Goal: Transaction & Acquisition: Purchase product/service

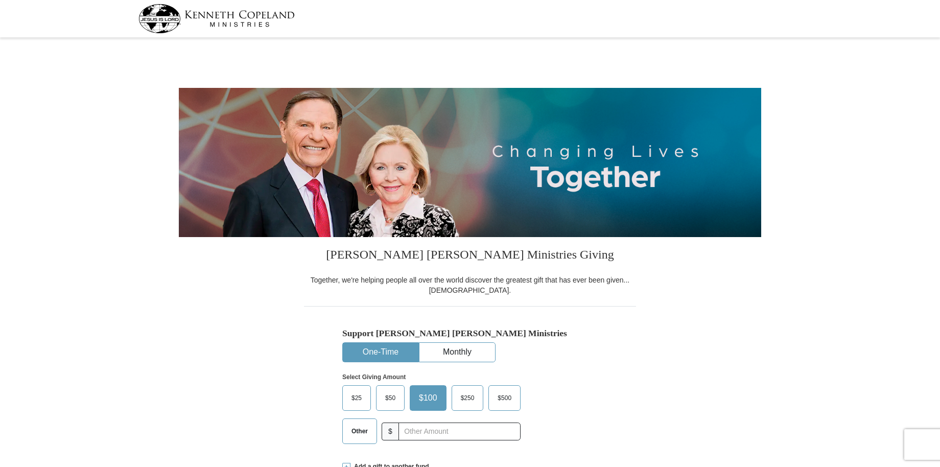
select select "[GEOGRAPHIC_DATA]"
click at [430, 394] on span "$100" at bounding box center [428, 397] width 29 height 15
click at [0, 0] on input "$100" at bounding box center [0, 0] width 0 height 0
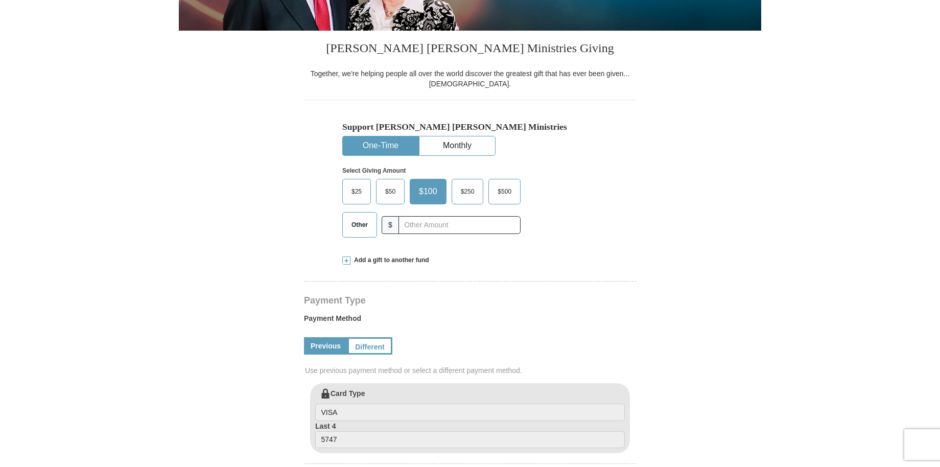
scroll to position [261, 0]
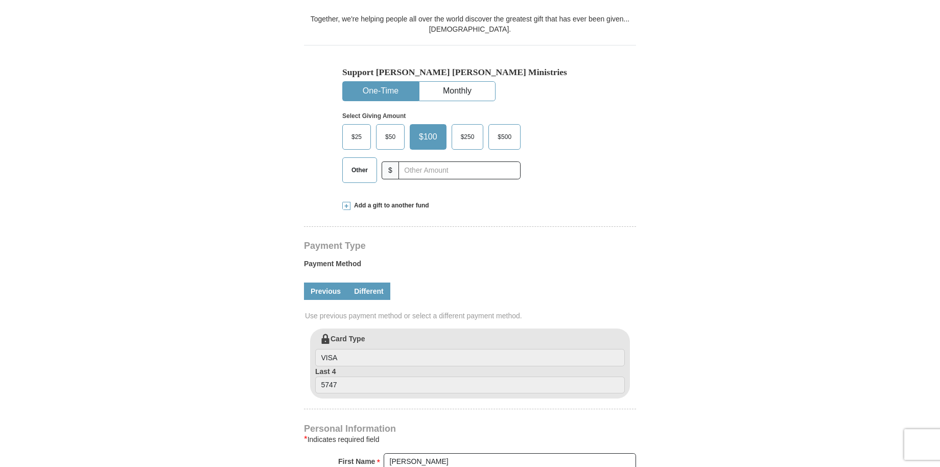
click at [373, 292] on link "Different" at bounding box center [369, 291] width 43 height 17
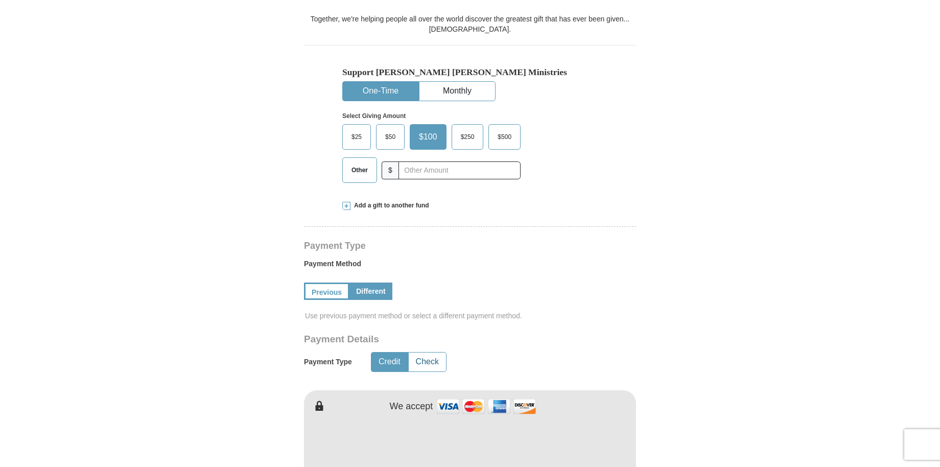
click at [430, 360] on button "Check" at bounding box center [427, 362] width 37 height 19
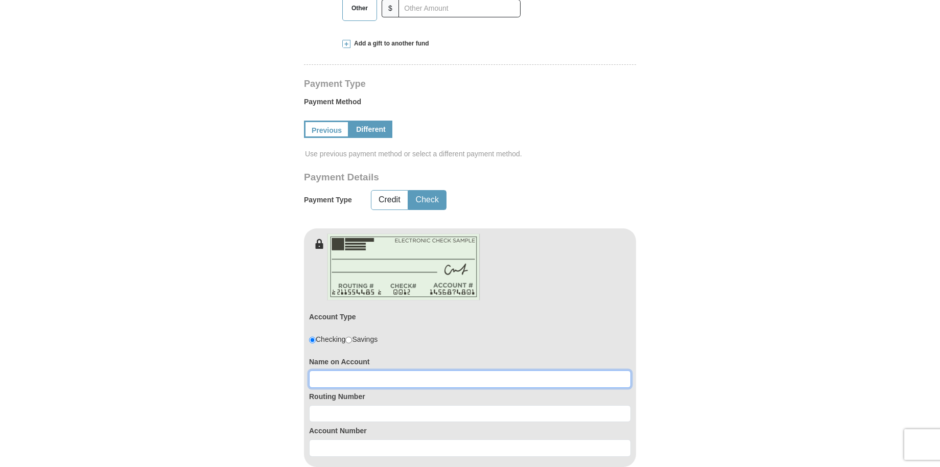
scroll to position [427, 0]
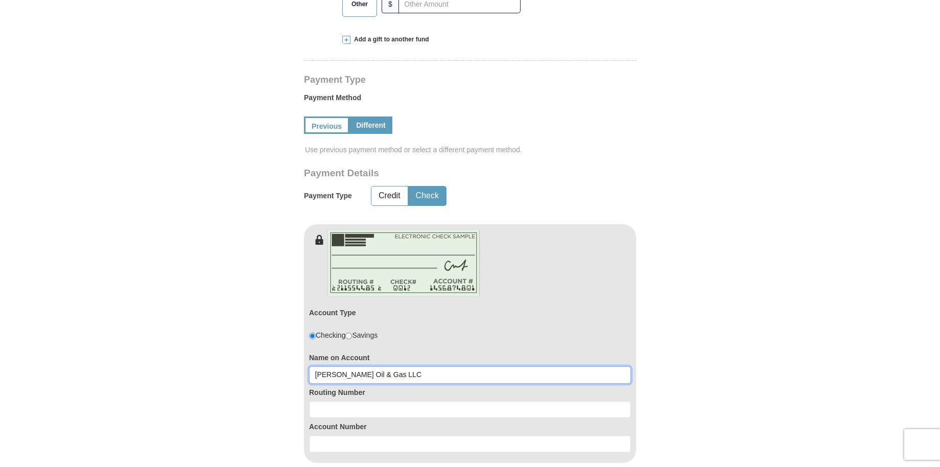
type input "[PERSON_NAME] Oil & Gas LLC"
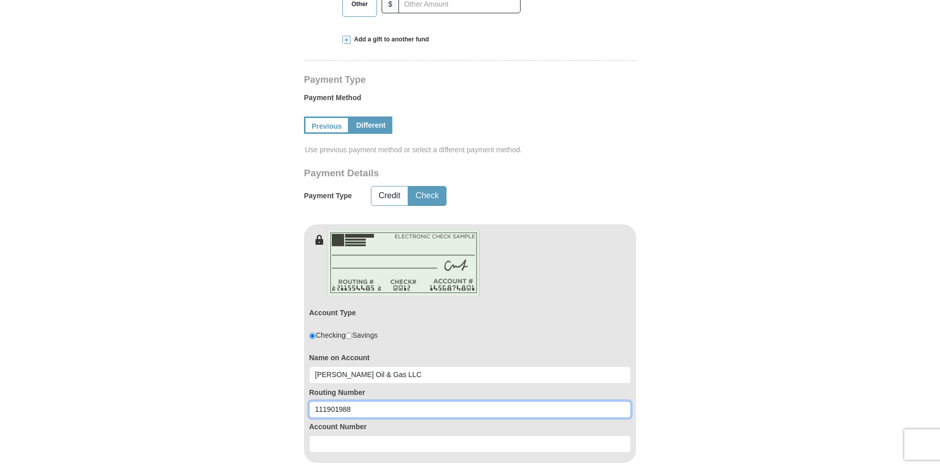
type input "111901988"
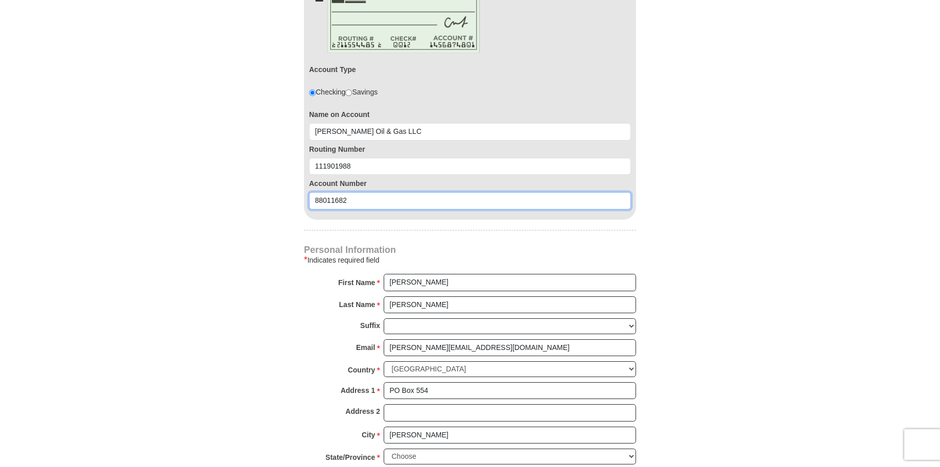
scroll to position [699, 0]
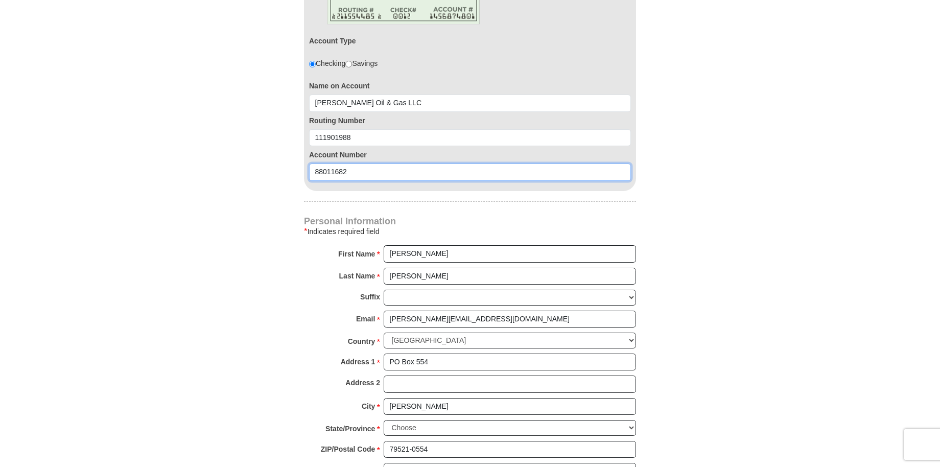
type input "88011682"
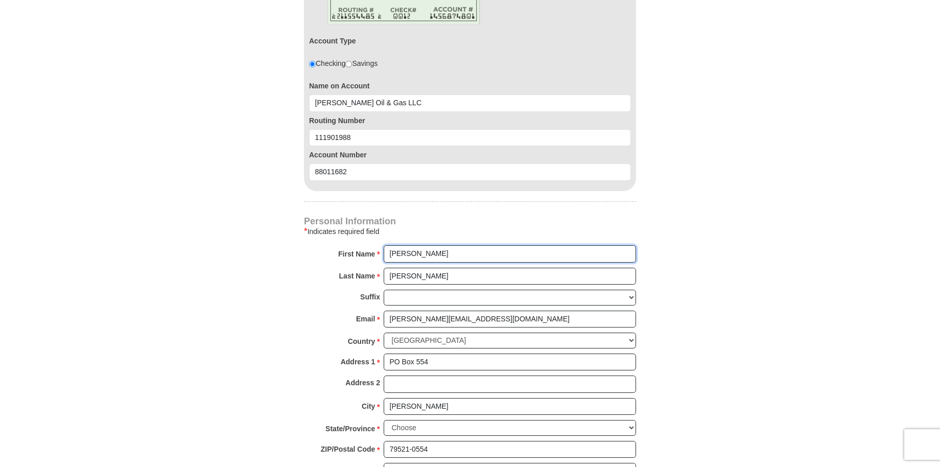
click at [389, 251] on input "[PERSON_NAME]" at bounding box center [510, 253] width 252 height 17
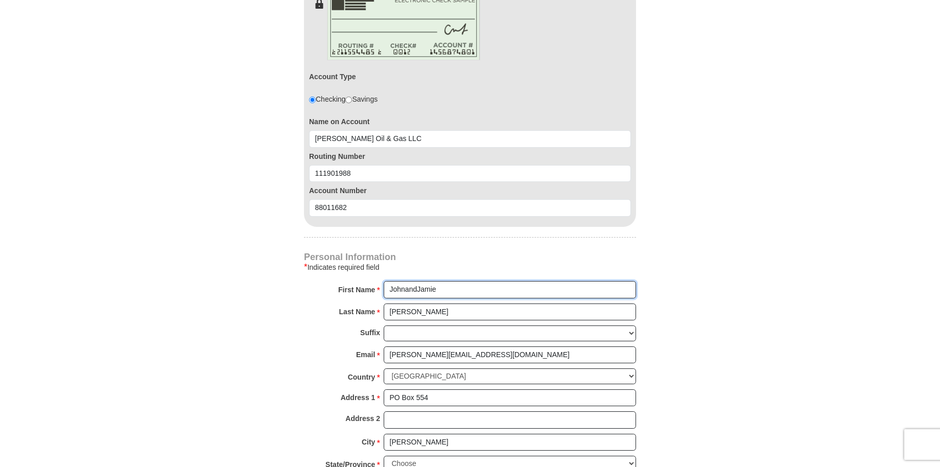
type input "JohnandJamie"
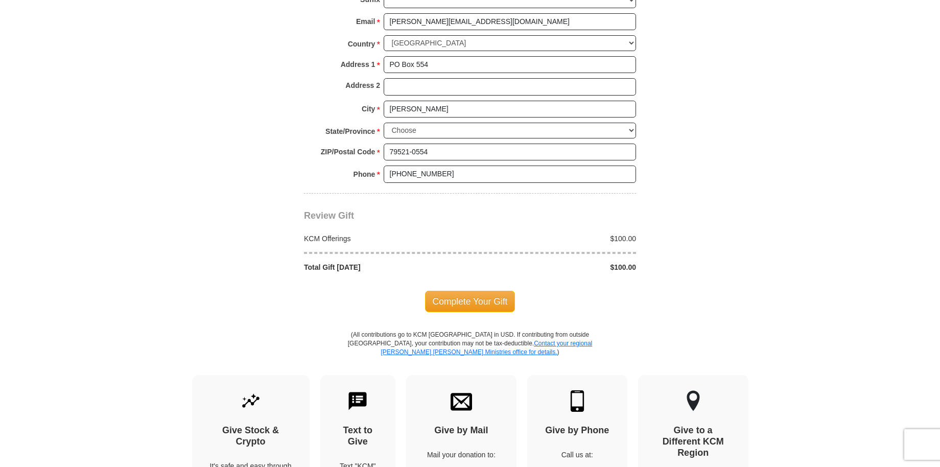
scroll to position [1003, 1]
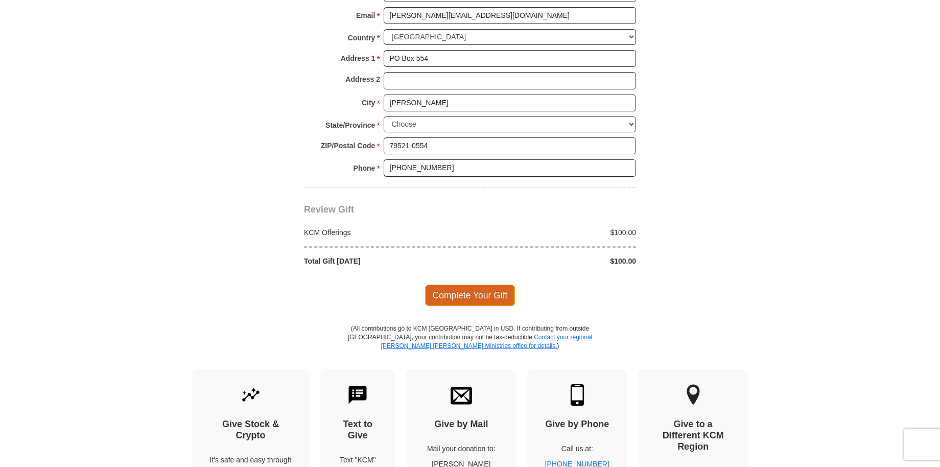
type input "[PERSON_NAME] Oil & Gas"
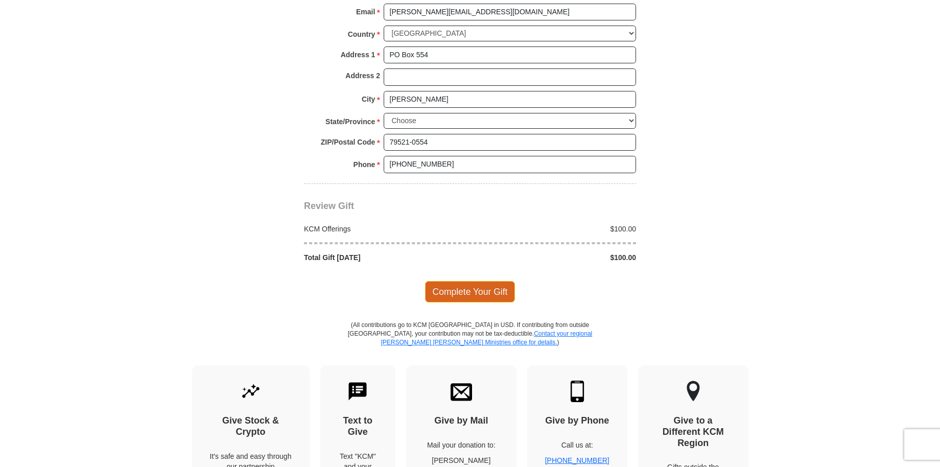
click at [468, 283] on span "Complete Your Gift" at bounding box center [470, 291] width 90 height 21
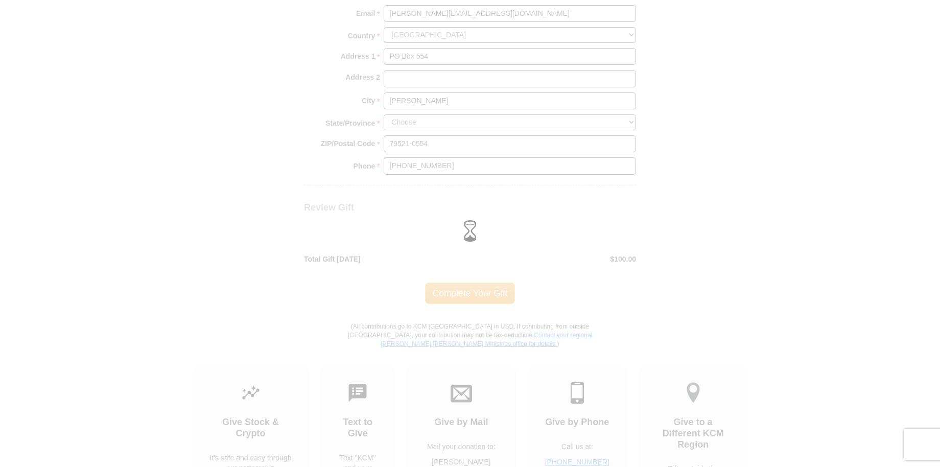
scroll to position [1005, 0]
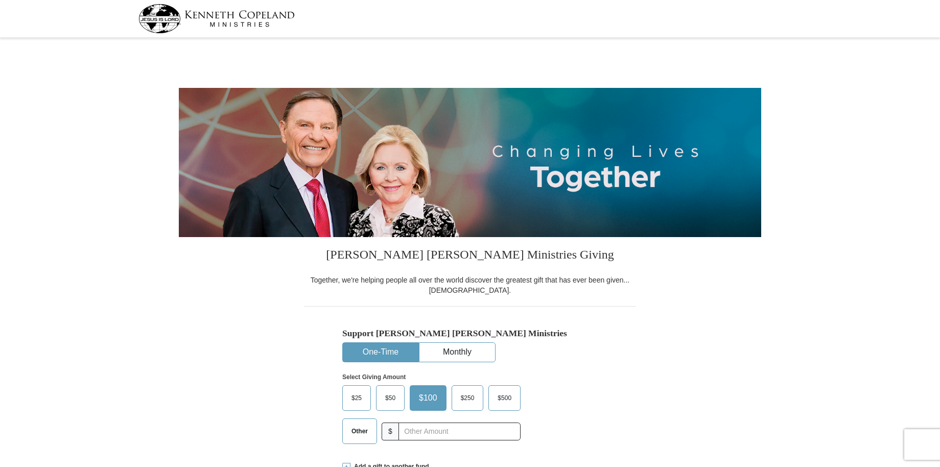
select select "TX"
click at [352, 424] on span "Other" at bounding box center [360, 431] width 27 height 15
click at [0, 0] on input "Other" at bounding box center [0, 0] width 0 height 0
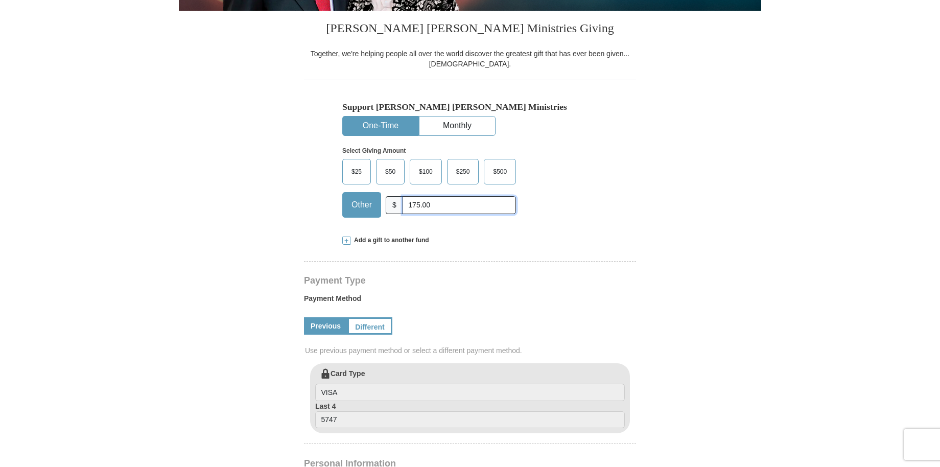
scroll to position [228, 0]
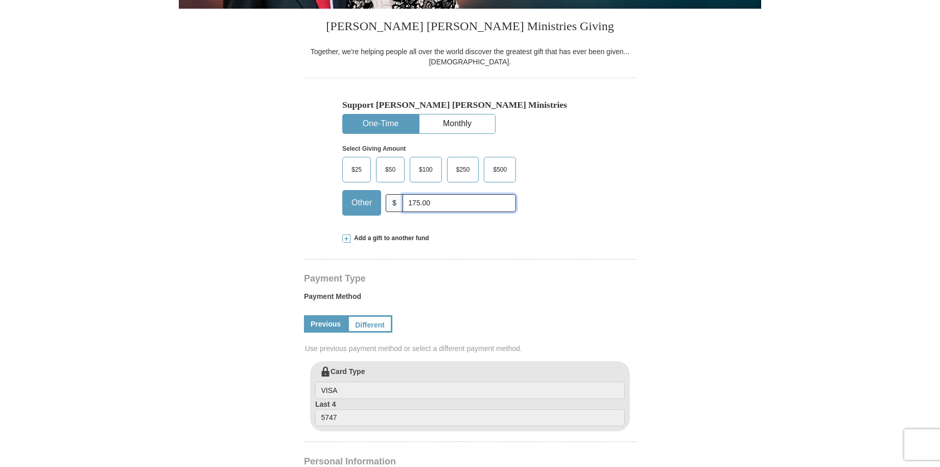
type input "175.00"
click at [383, 326] on link "Different" at bounding box center [369, 323] width 43 height 17
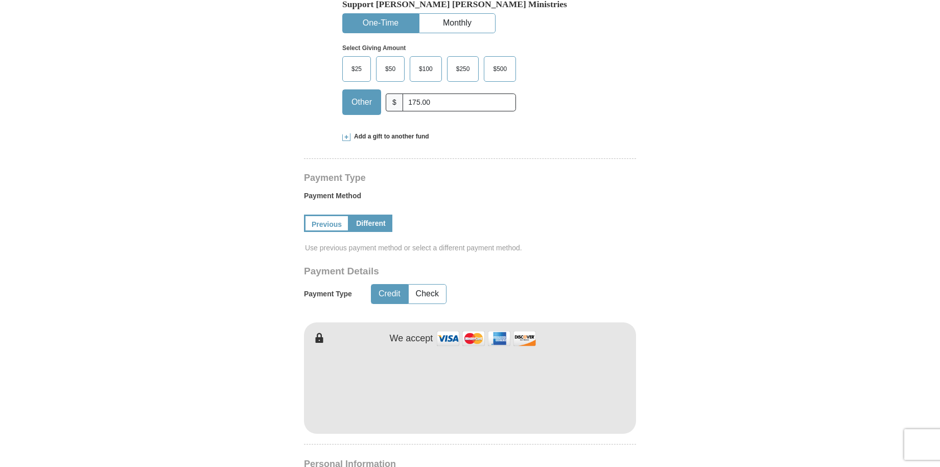
scroll to position [333, 0]
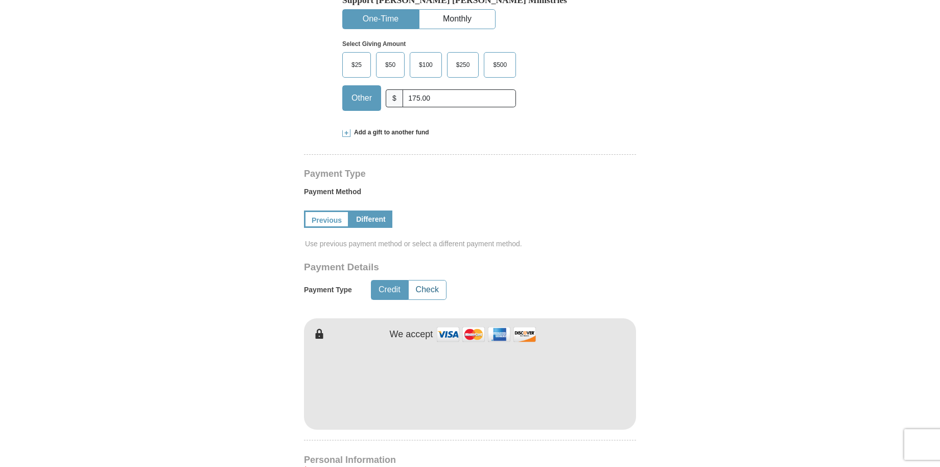
click at [422, 288] on button "Check" at bounding box center [427, 290] width 37 height 19
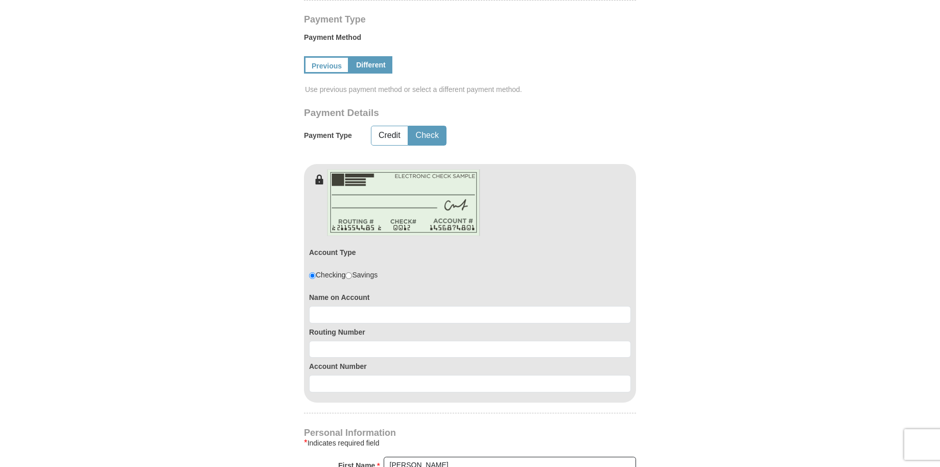
scroll to position [489, 0]
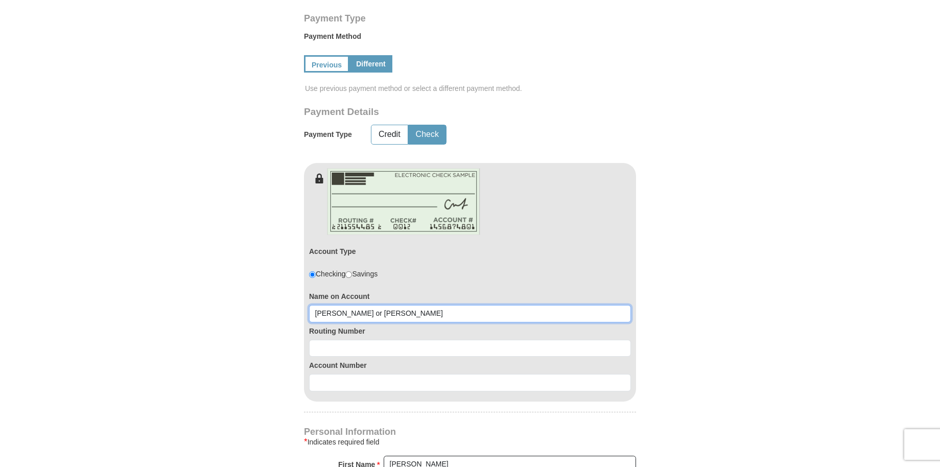
type input "John or Jamie Kimbrough"
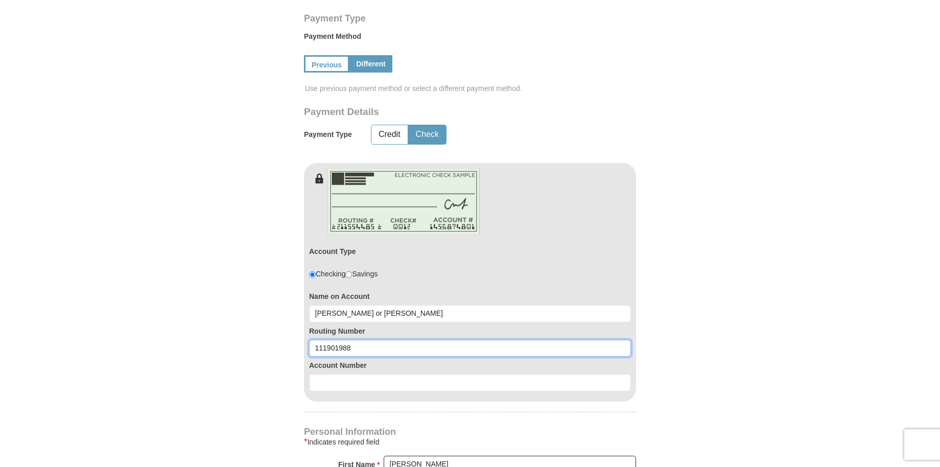
type input "111901988"
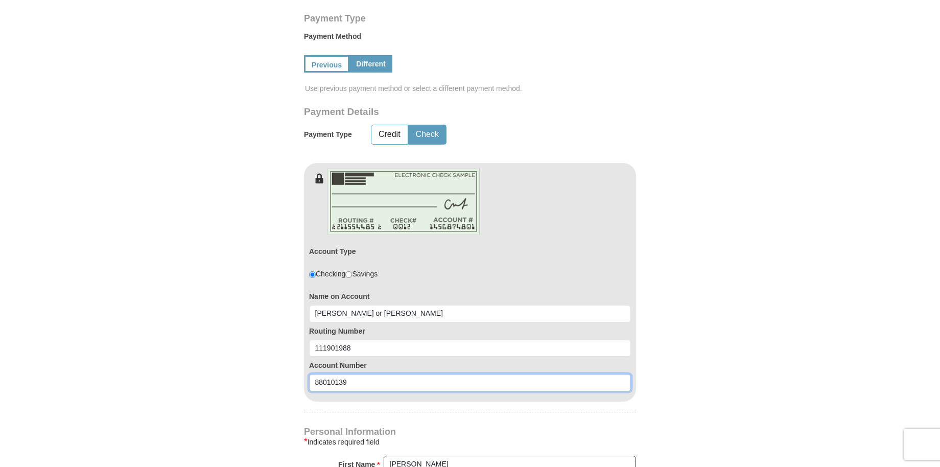
type input "88010139"
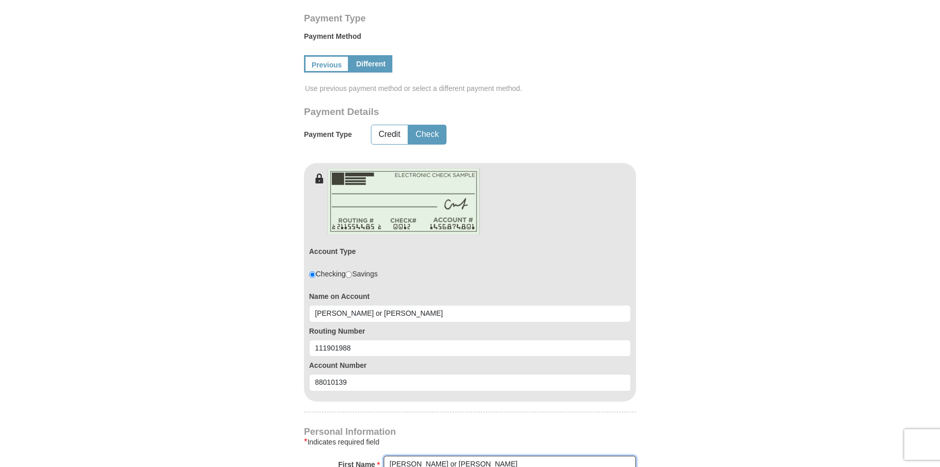
type input "John or Jamie"
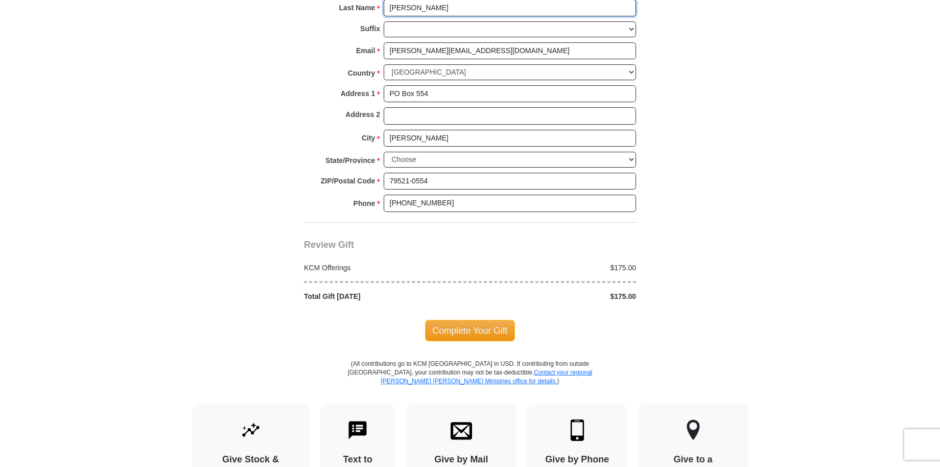
scroll to position [972, 0]
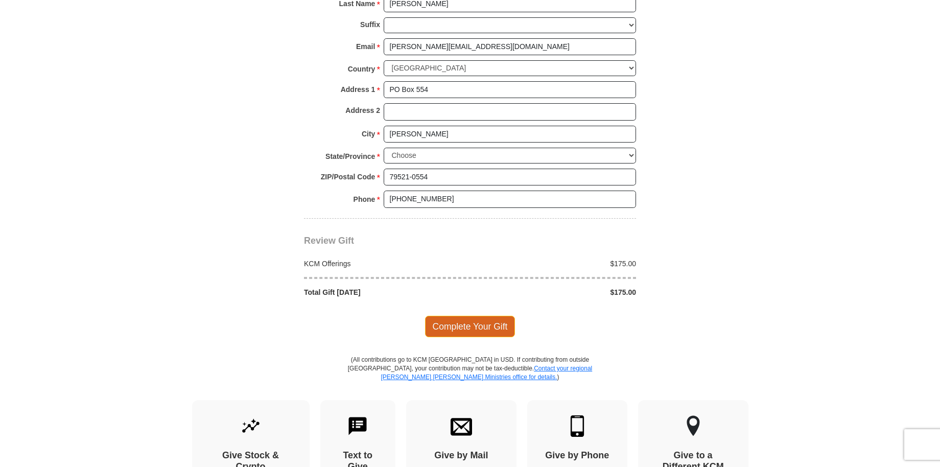
click at [466, 316] on span "Complete Your Gift" at bounding box center [470, 326] width 90 height 21
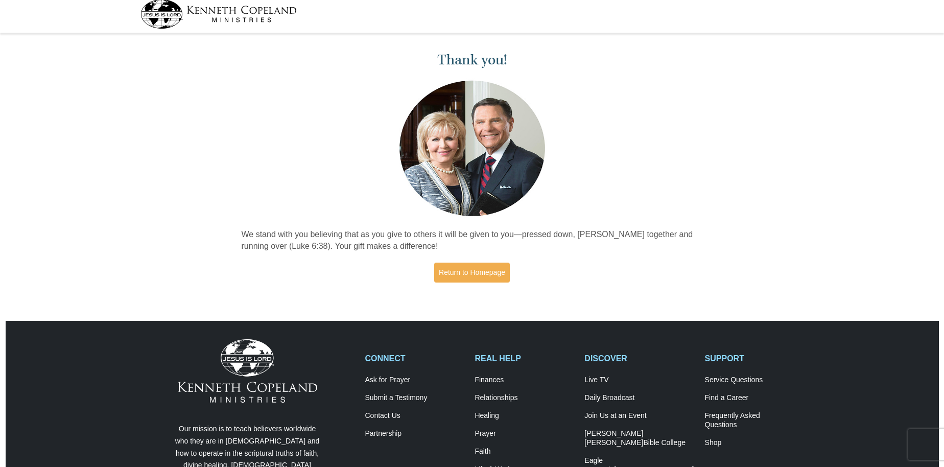
scroll to position [9, 0]
